Goal: Information Seeking & Learning: Learn about a topic

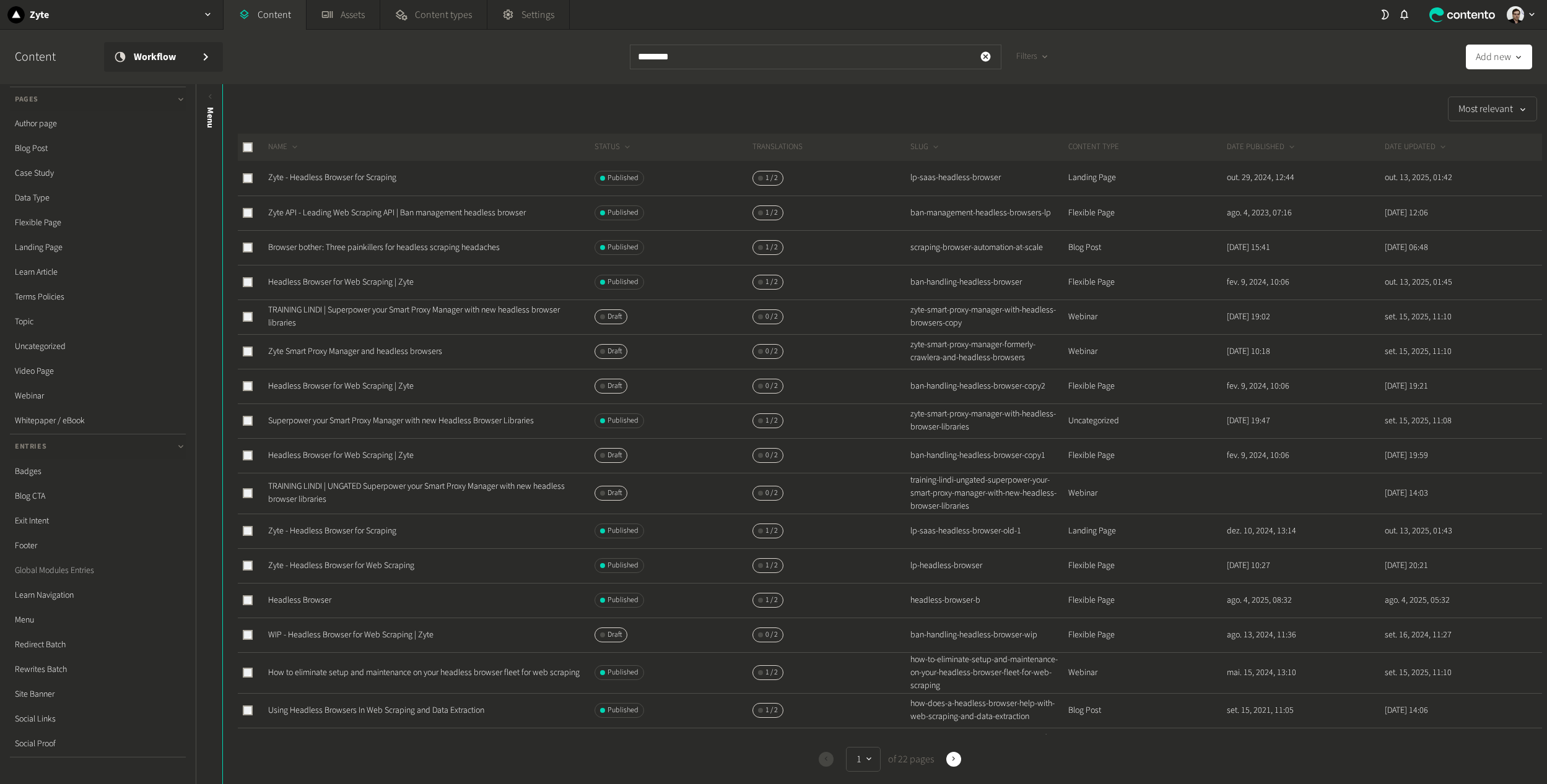
scroll to position [62, 0]
click at [42, 623] on link "Redirect Batch" at bounding box center [98, 623] width 176 height 25
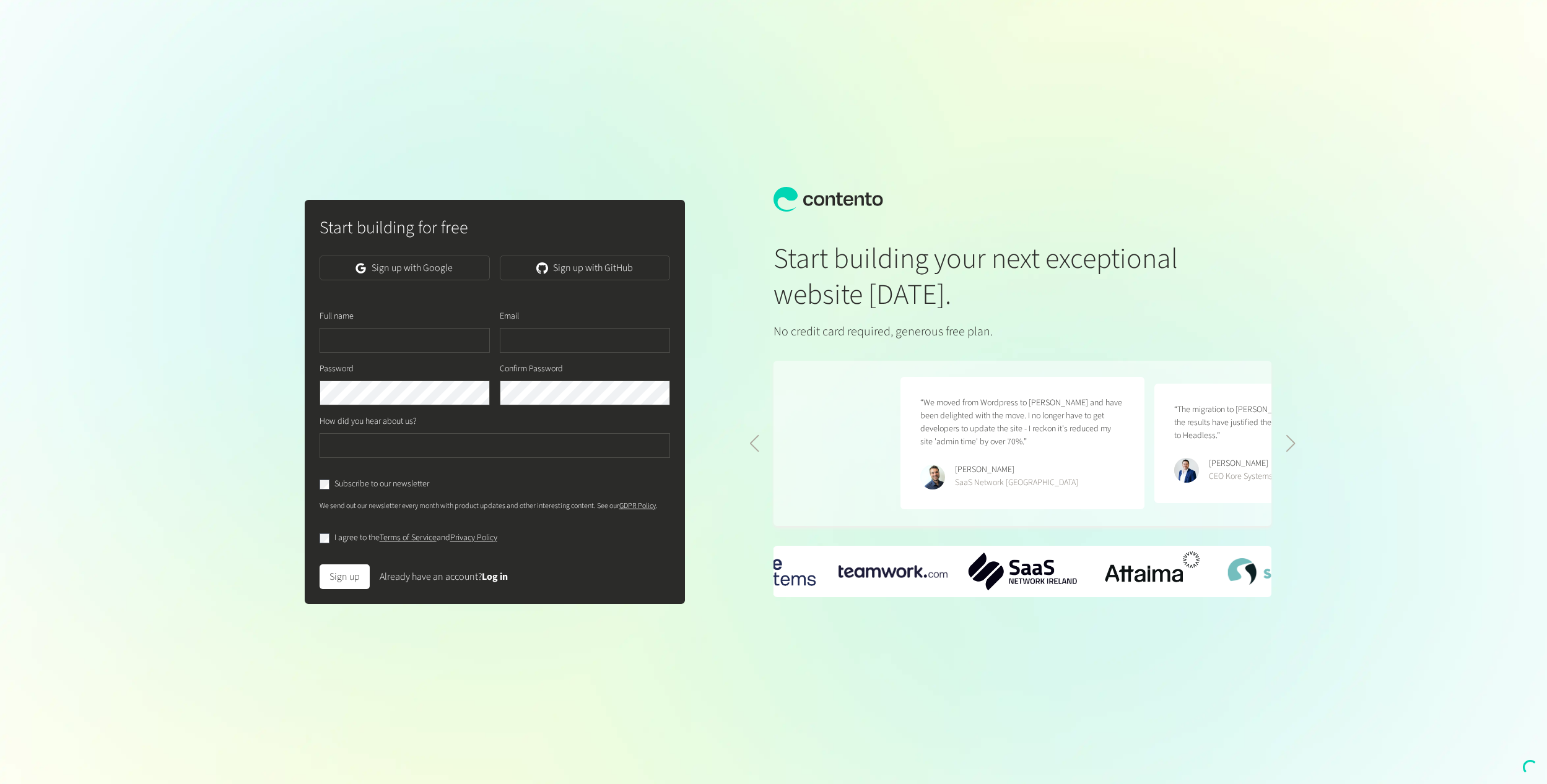
scroll to position [0, 508]
click at [415, 266] on link "Sign up with Google" at bounding box center [404, 268] width 170 height 25
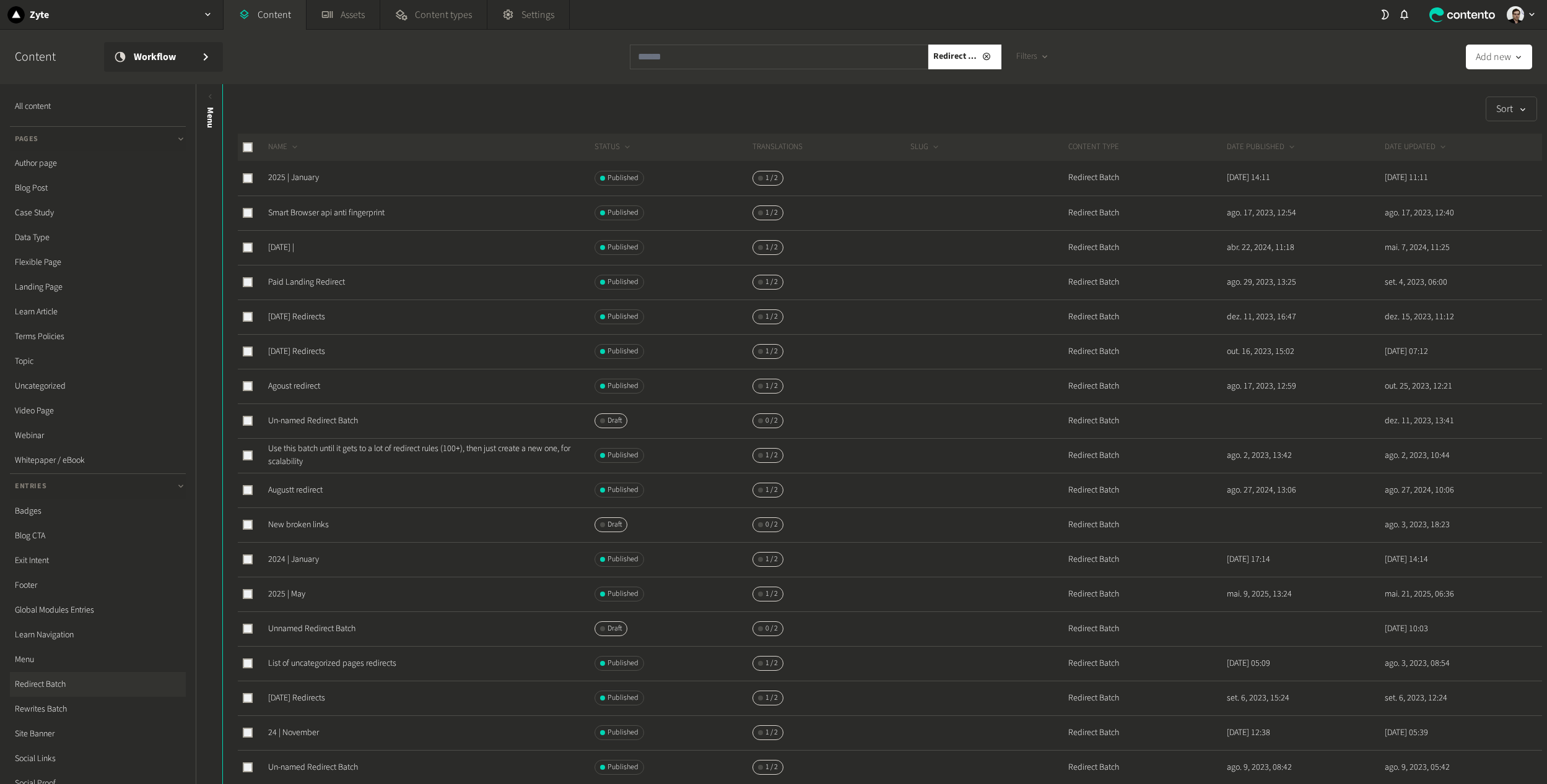
click at [49, 684] on link "Redirect Batch" at bounding box center [98, 685] width 176 height 25
click at [313, 179] on link "2025 | January" at bounding box center [293, 178] width 50 height 12
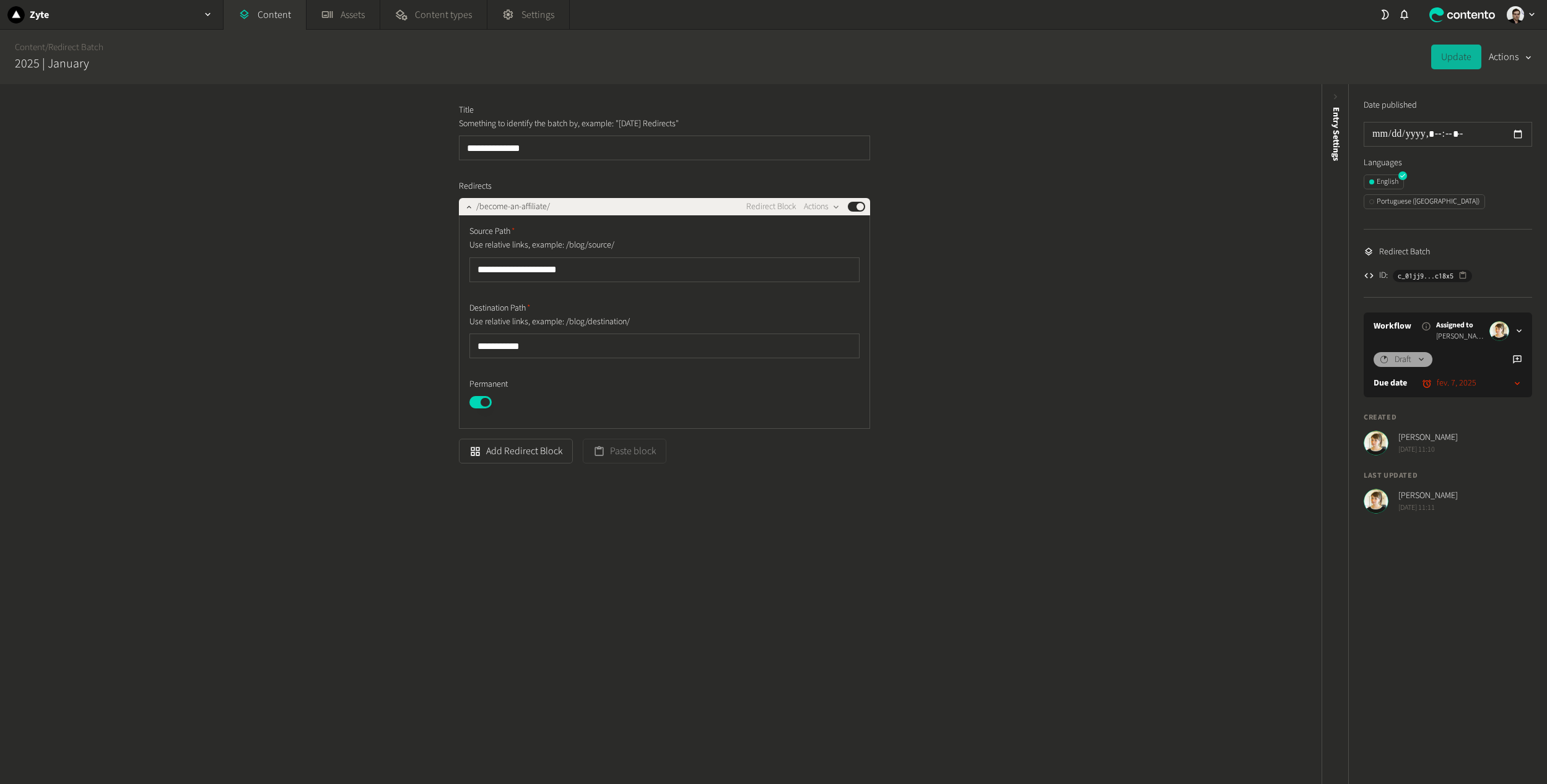
drag, startPoint x: 0, startPoint y: 0, endPoint x: 317, endPoint y: 178, distance: 363.6
click at [317, 178] on div "**********" at bounding box center [660, 434] width 1321 height 700
click at [237, 26] on link "Content" at bounding box center [265, 15] width 82 height 29
click at [249, 23] on link "Content" at bounding box center [265, 15] width 82 height 29
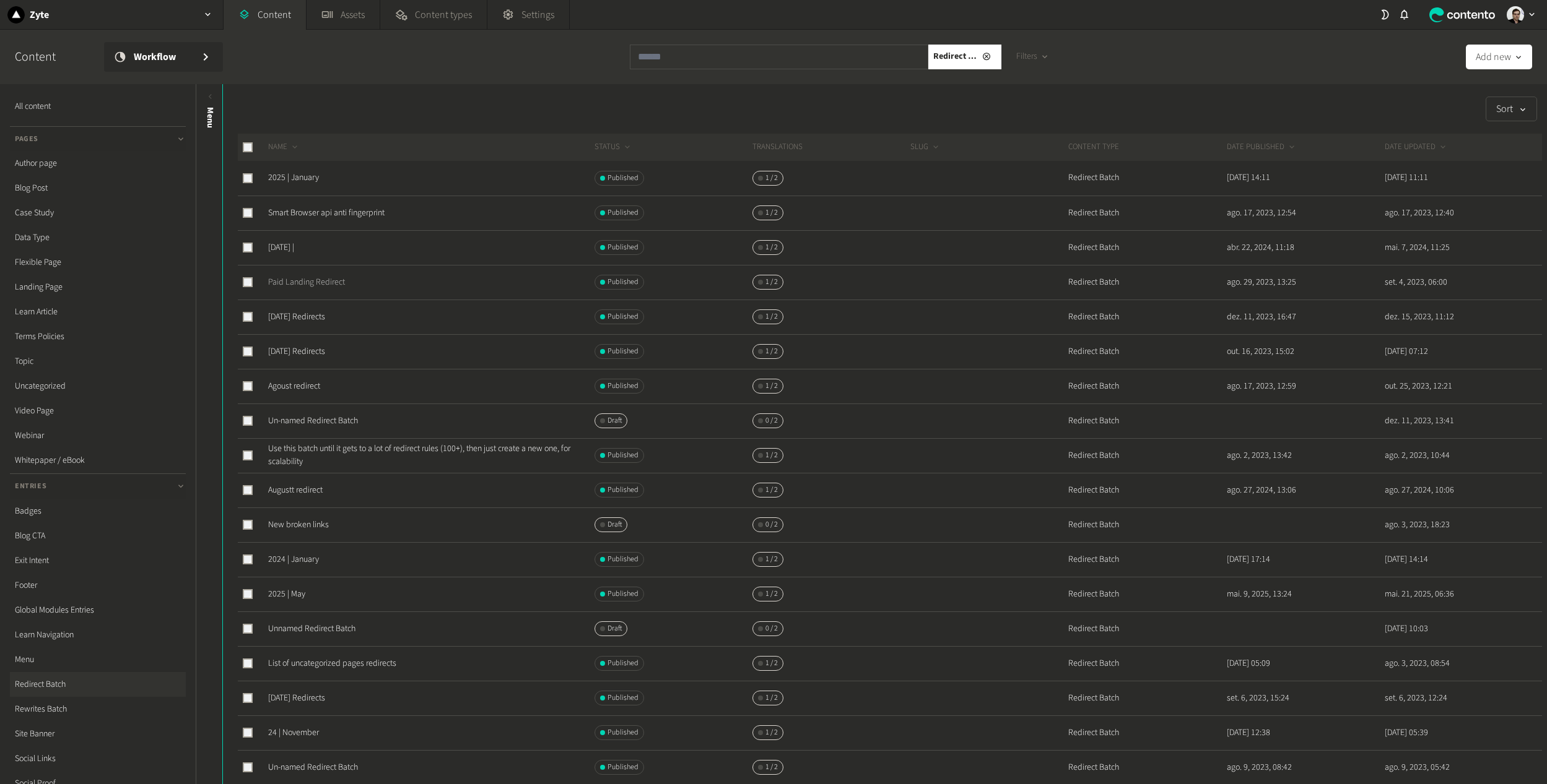
click at [293, 283] on link "Paid Landing Redirect" at bounding box center [306, 283] width 77 height 12
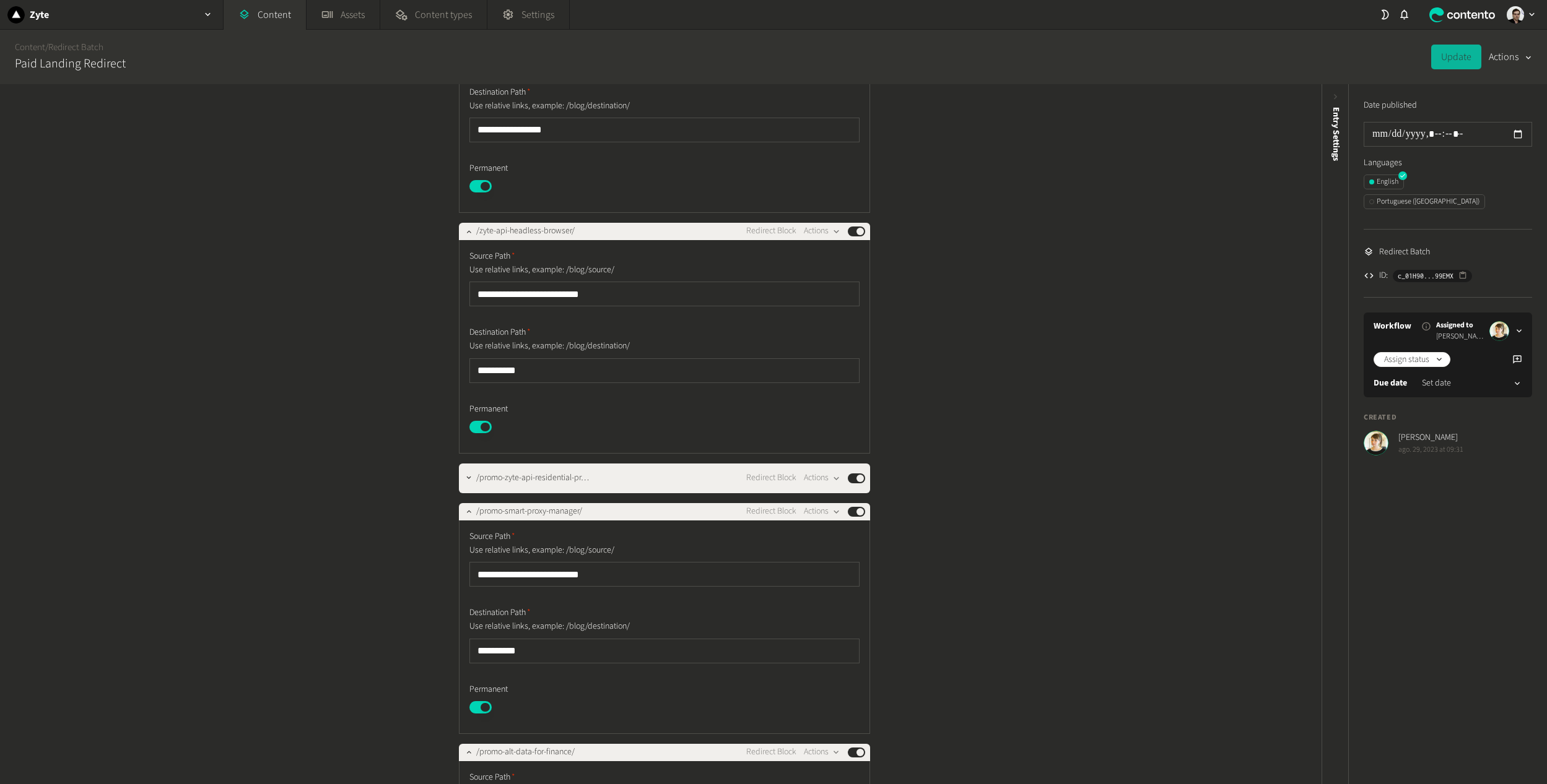
scroll to position [3775, 0]
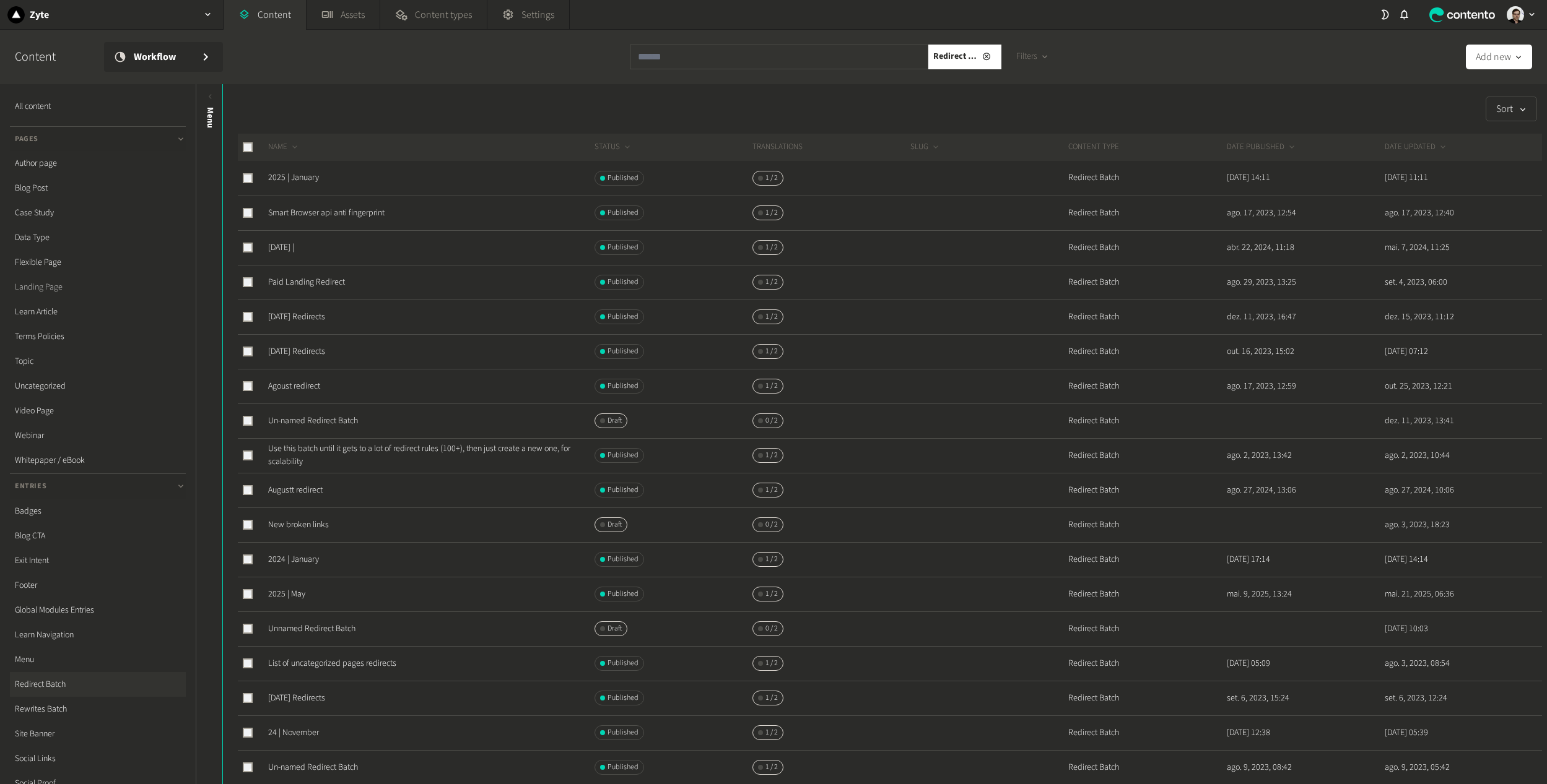
click at [42, 296] on link "Landing Page" at bounding box center [98, 287] width 176 height 25
click at [29, 290] on link "Landing Page" at bounding box center [98, 287] width 176 height 25
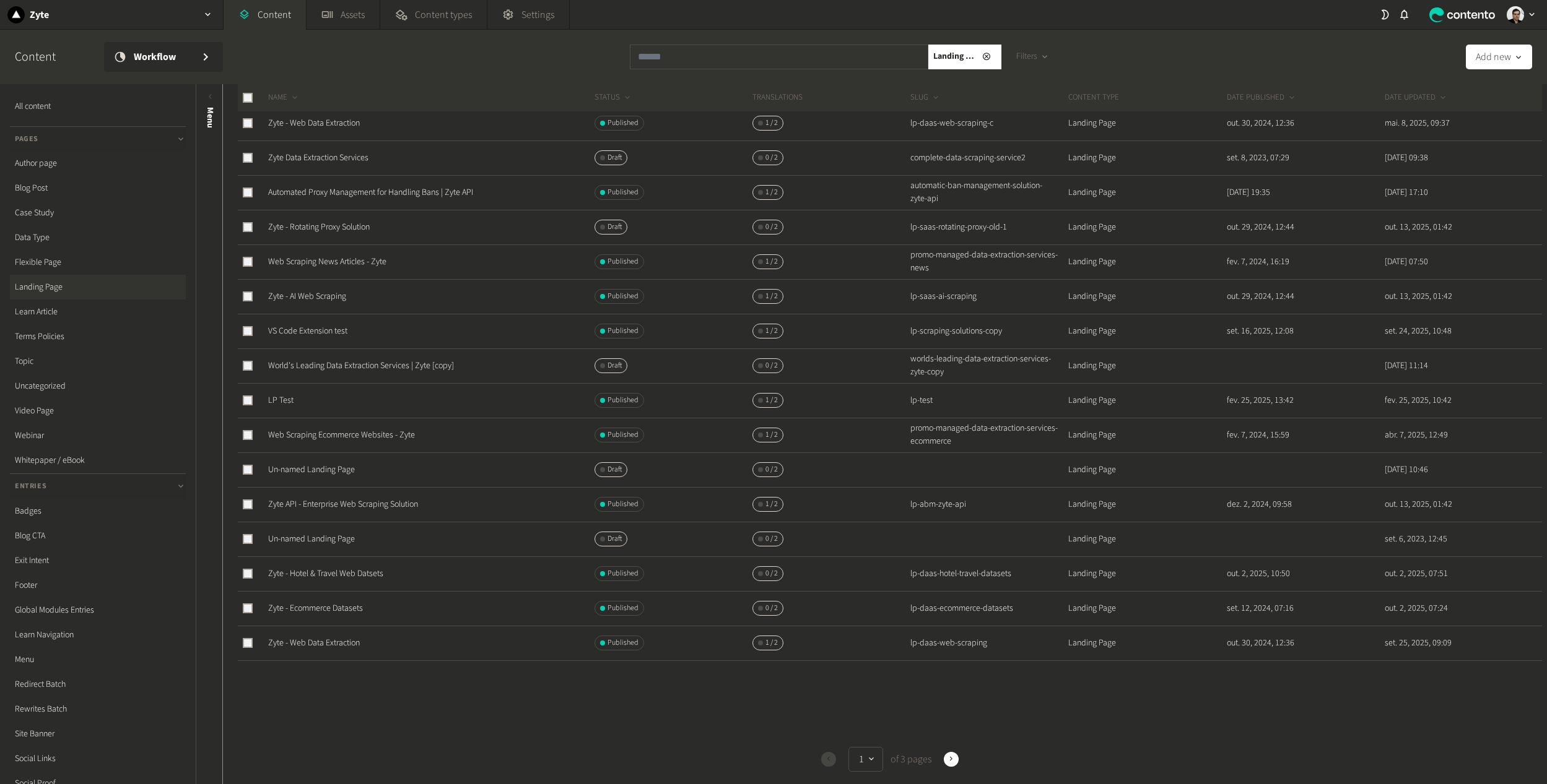
scroll to position [212, 0]
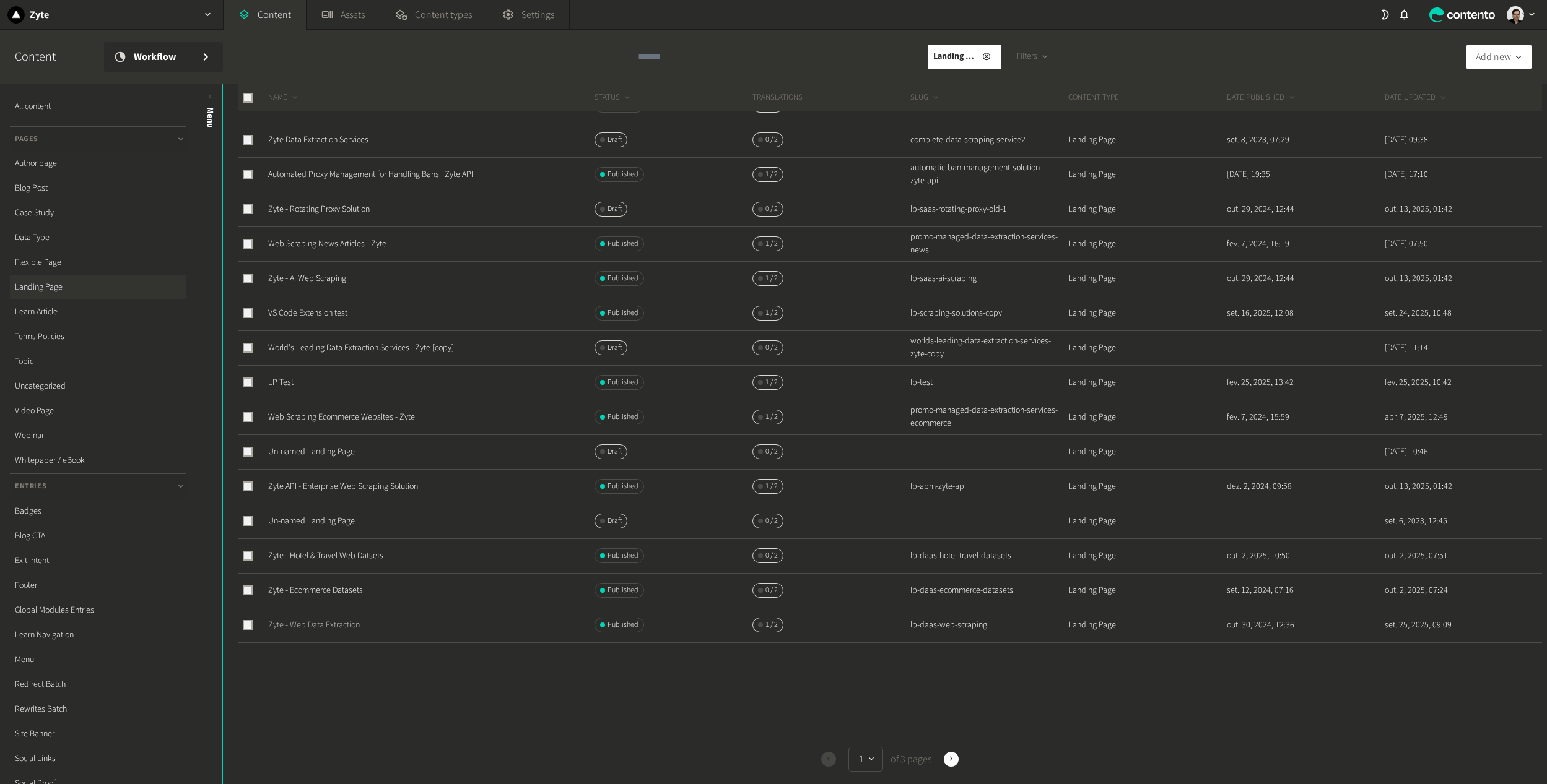
click at [332, 621] on link "Zyte - Web Data Extraction" at bounding box center [314, 625] width 92 height 12
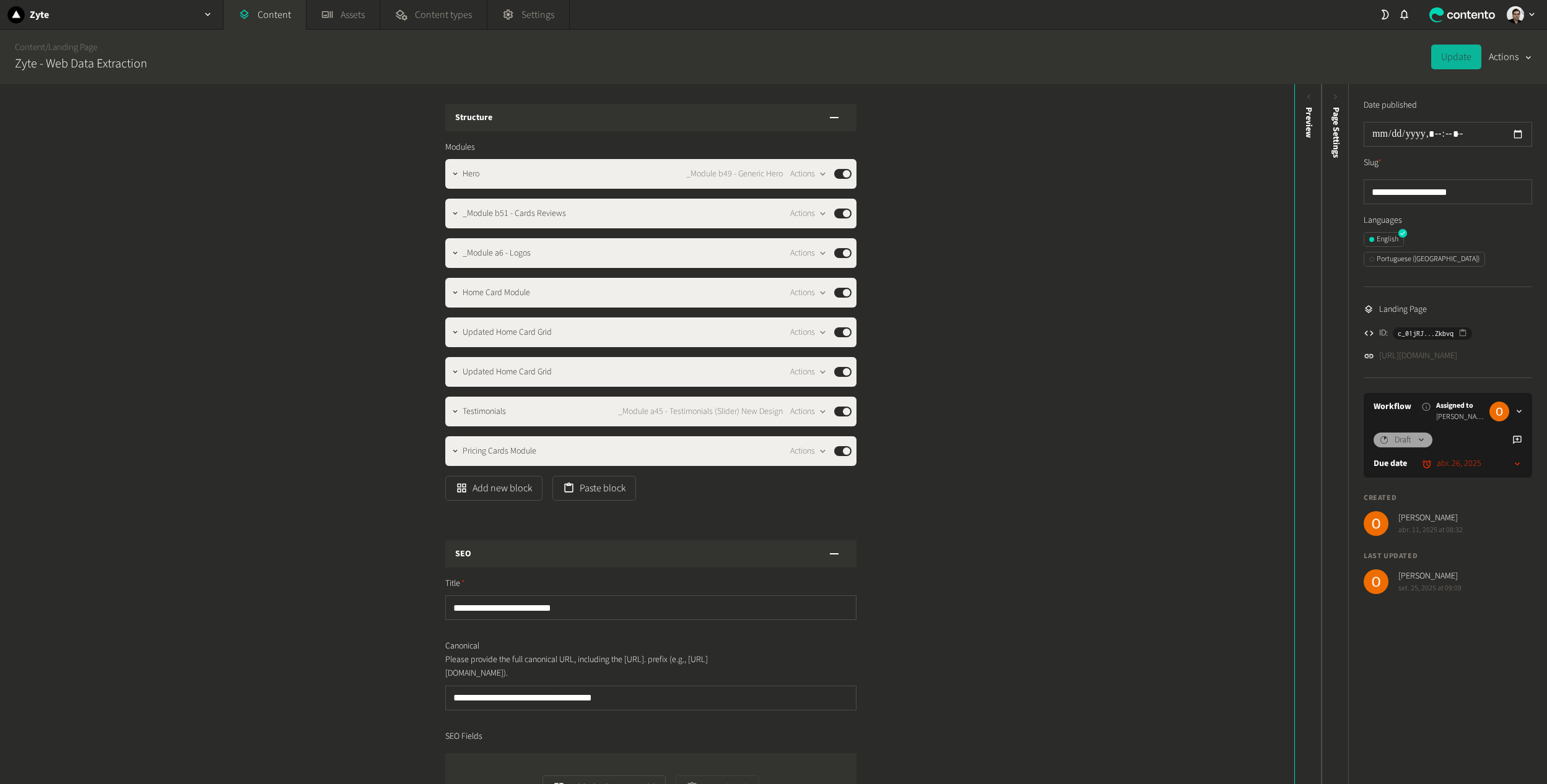
click at [1409, 349] on link "https://dev.zyte.com/lp-daas-web-scraping" at bounding box center [1418, 356] width 78 height 13
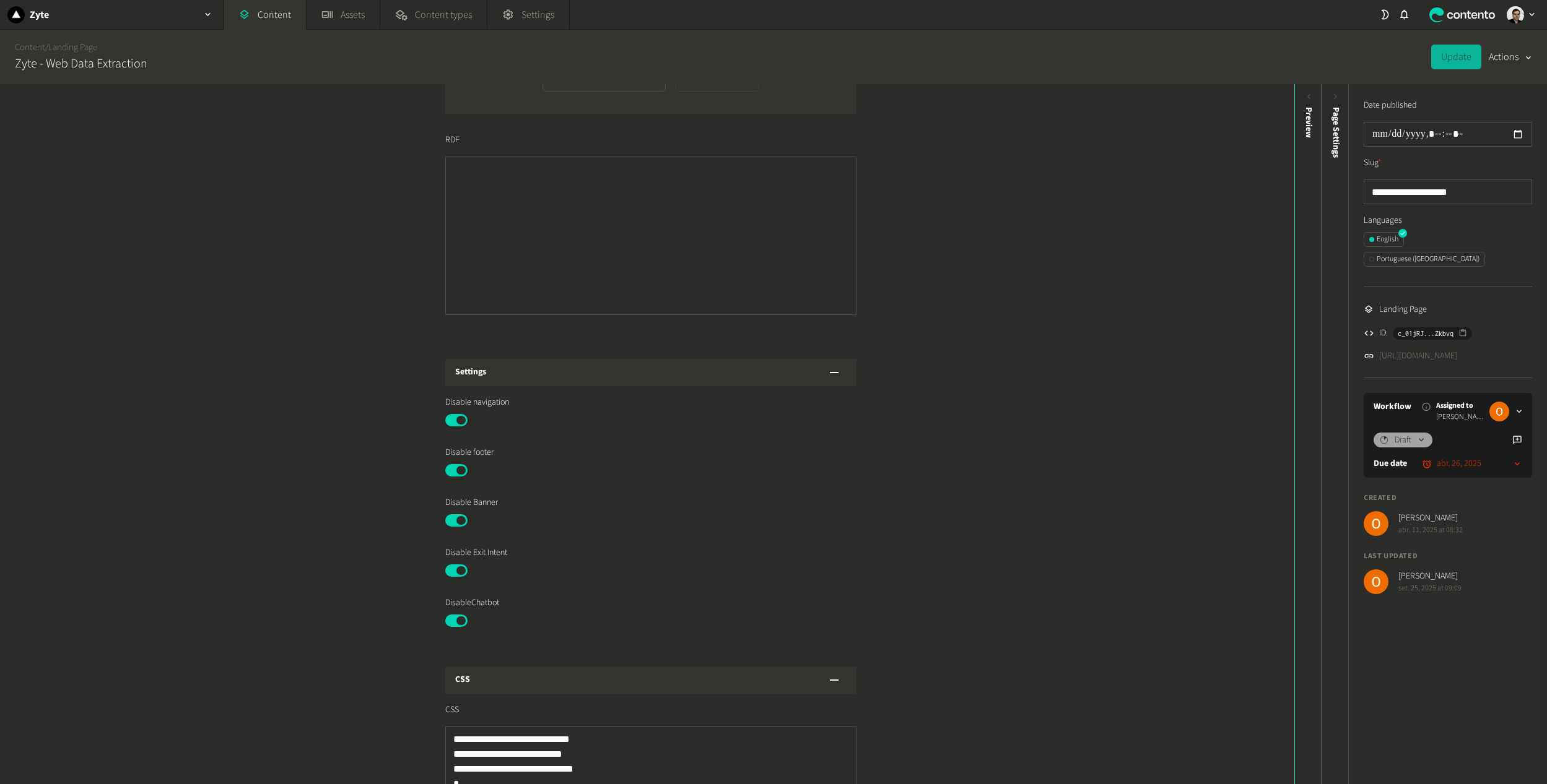
scroll to position [804, 0]
